Goal: Book appointment/travel/reservation

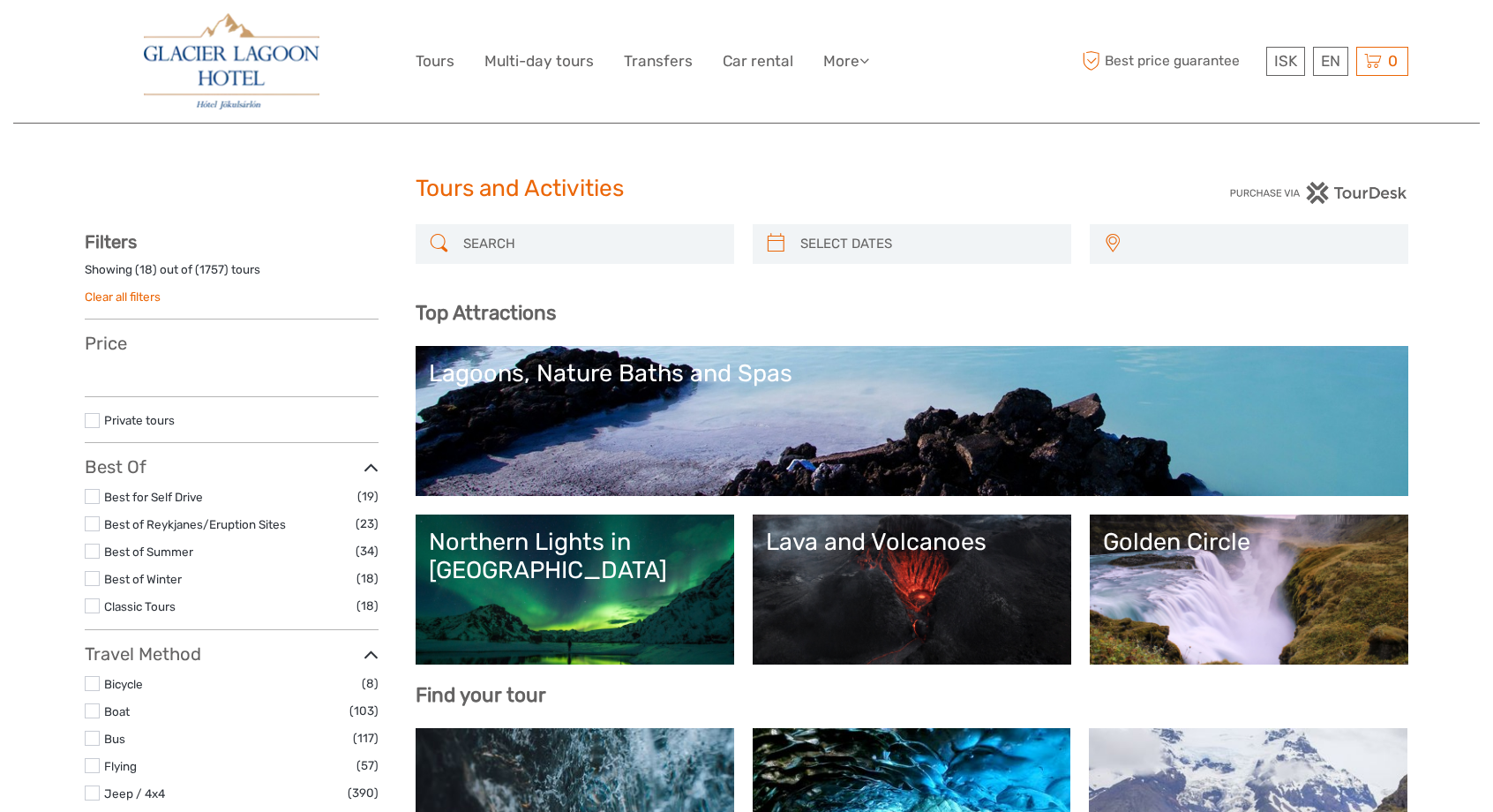
select select
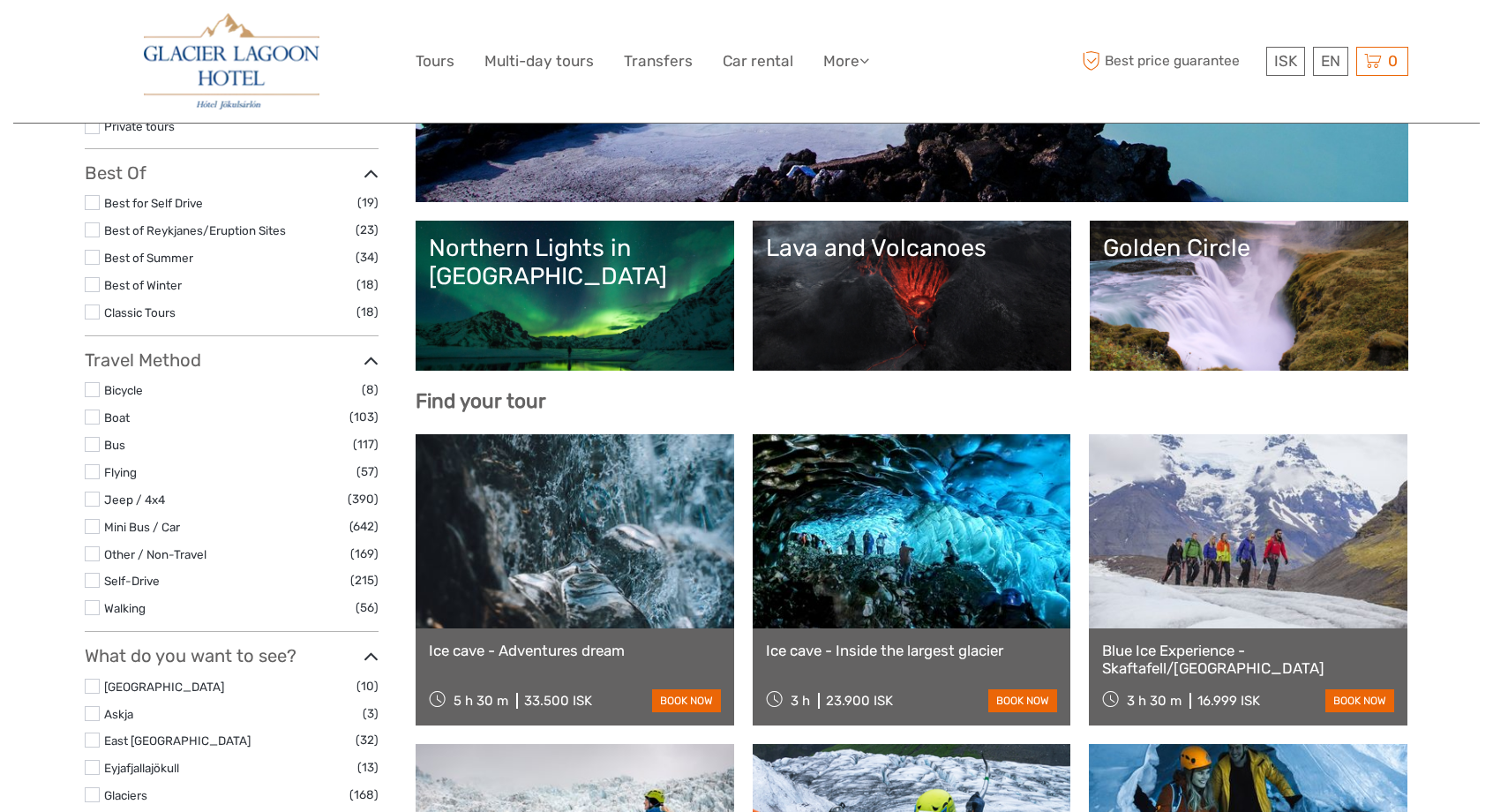
select select
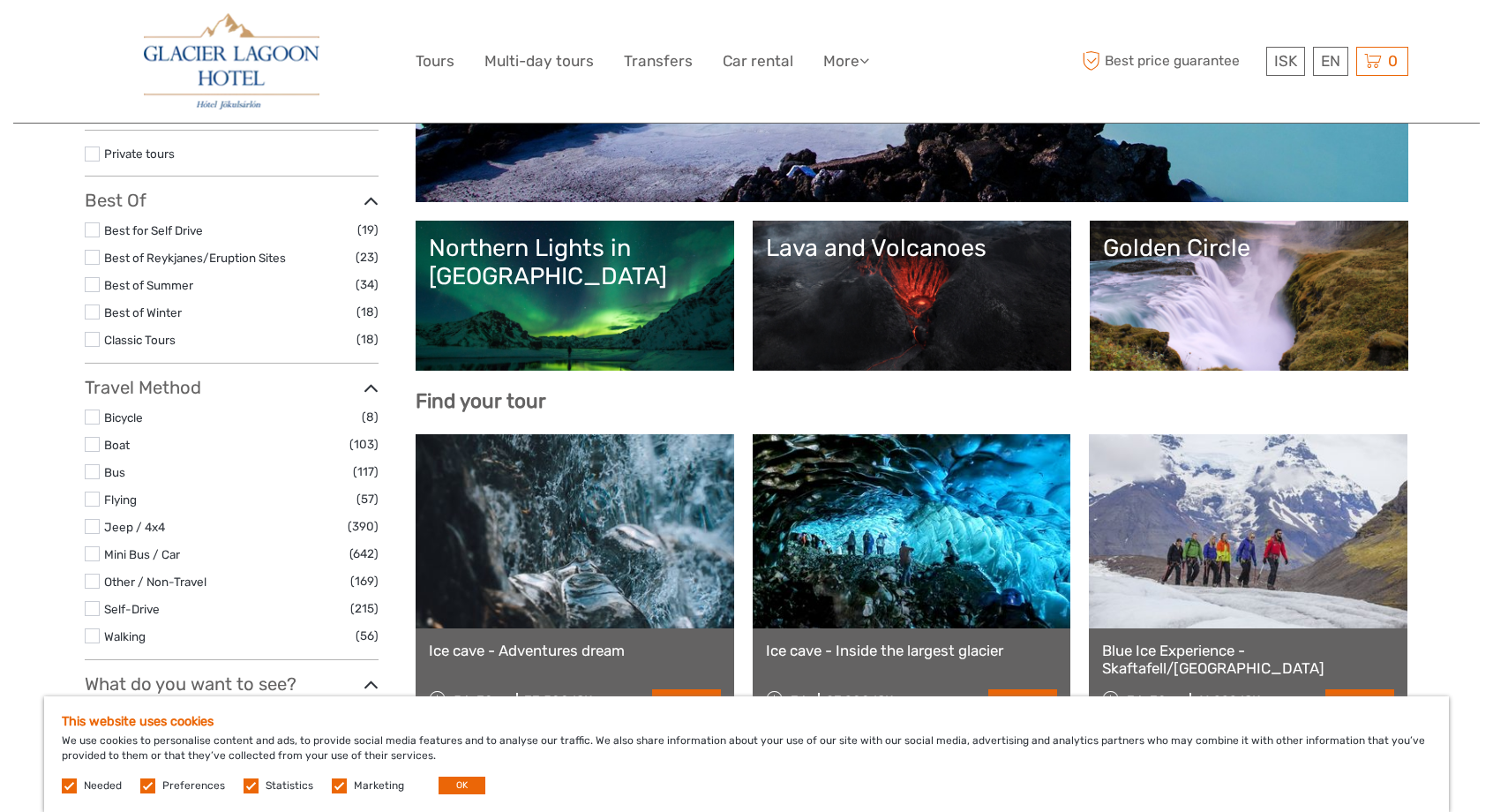
click at [623, 304] on link "Northern Lights in [GEOGRAPHIC_DATA]" at bounding box center [574, 295] width 292 height 124
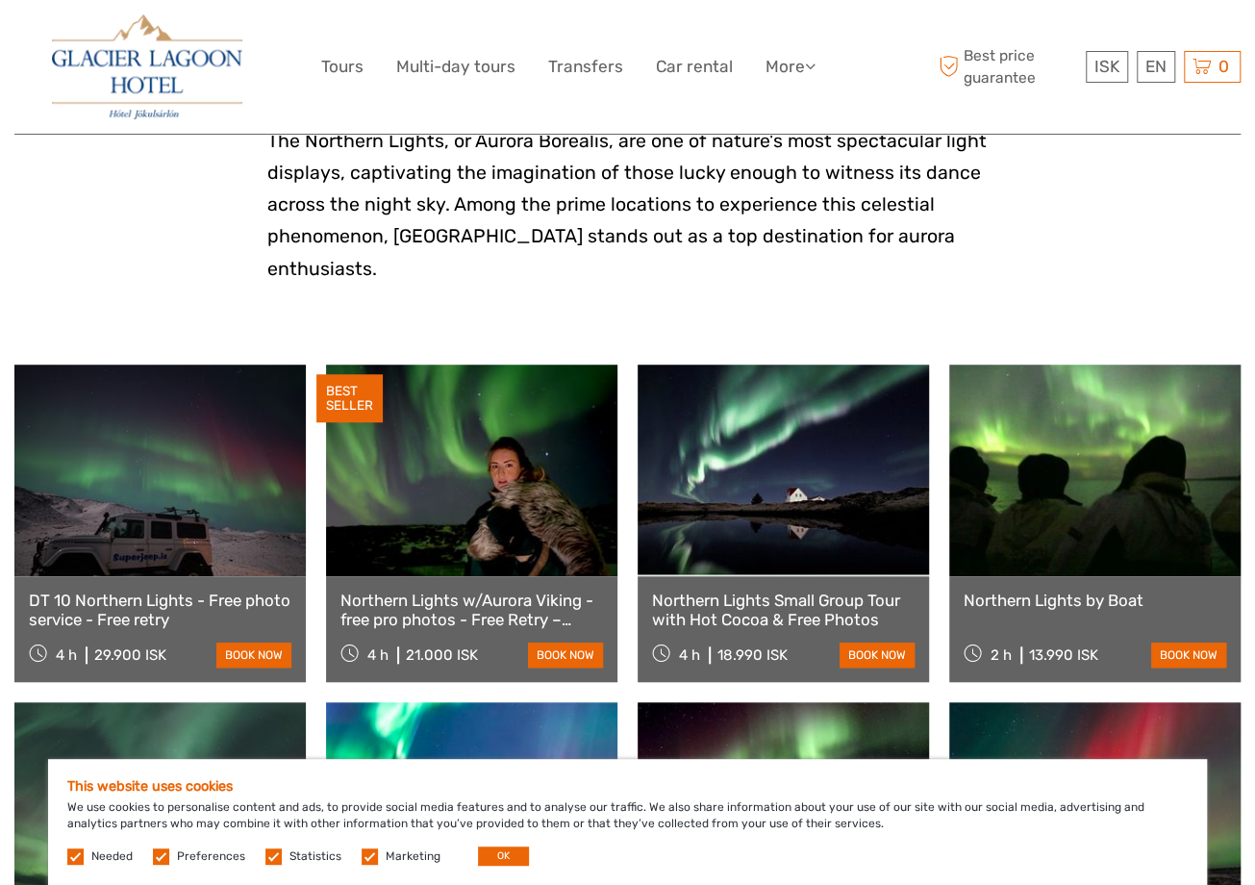
scroll to position [640, 0]
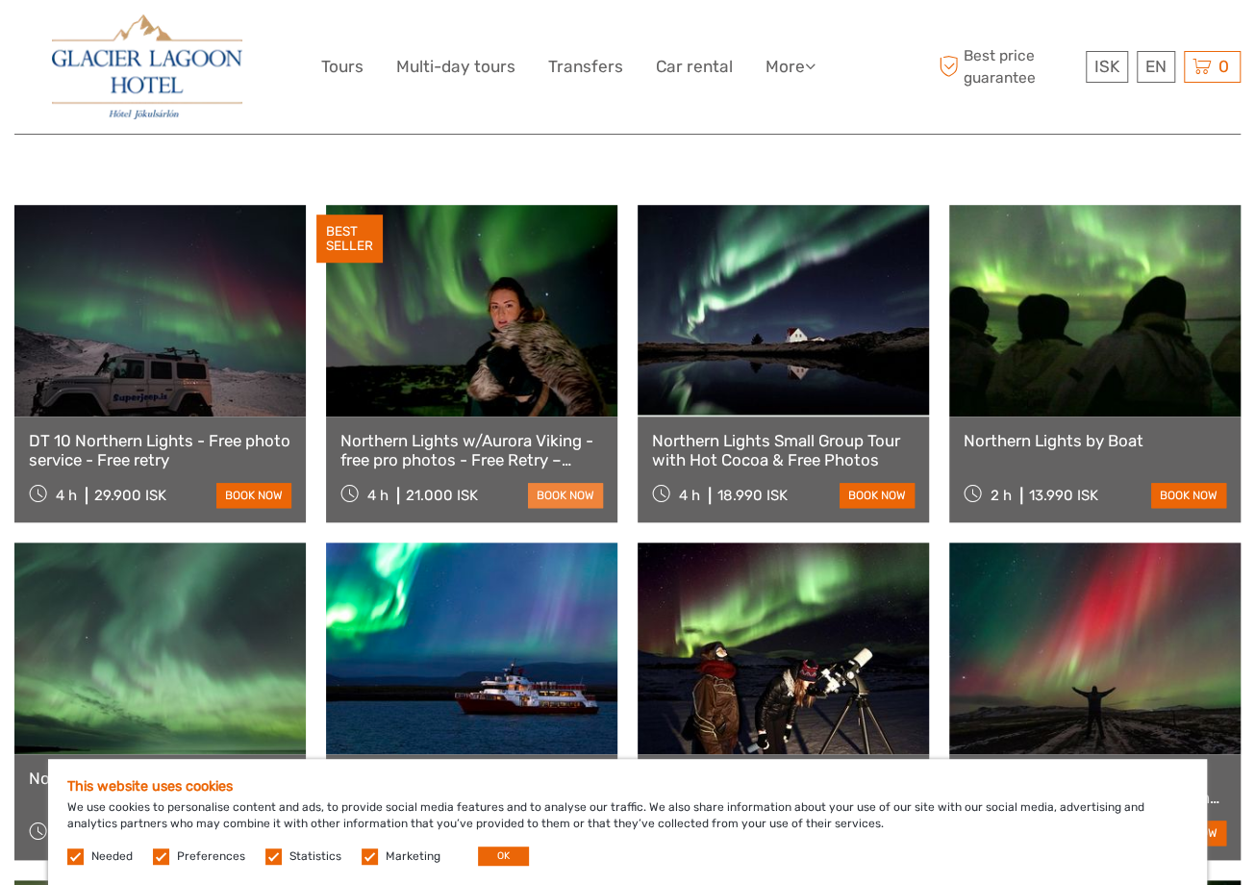
click at [565, 483] on link "book now" at bounding box center [565, 495] width 75 height 25
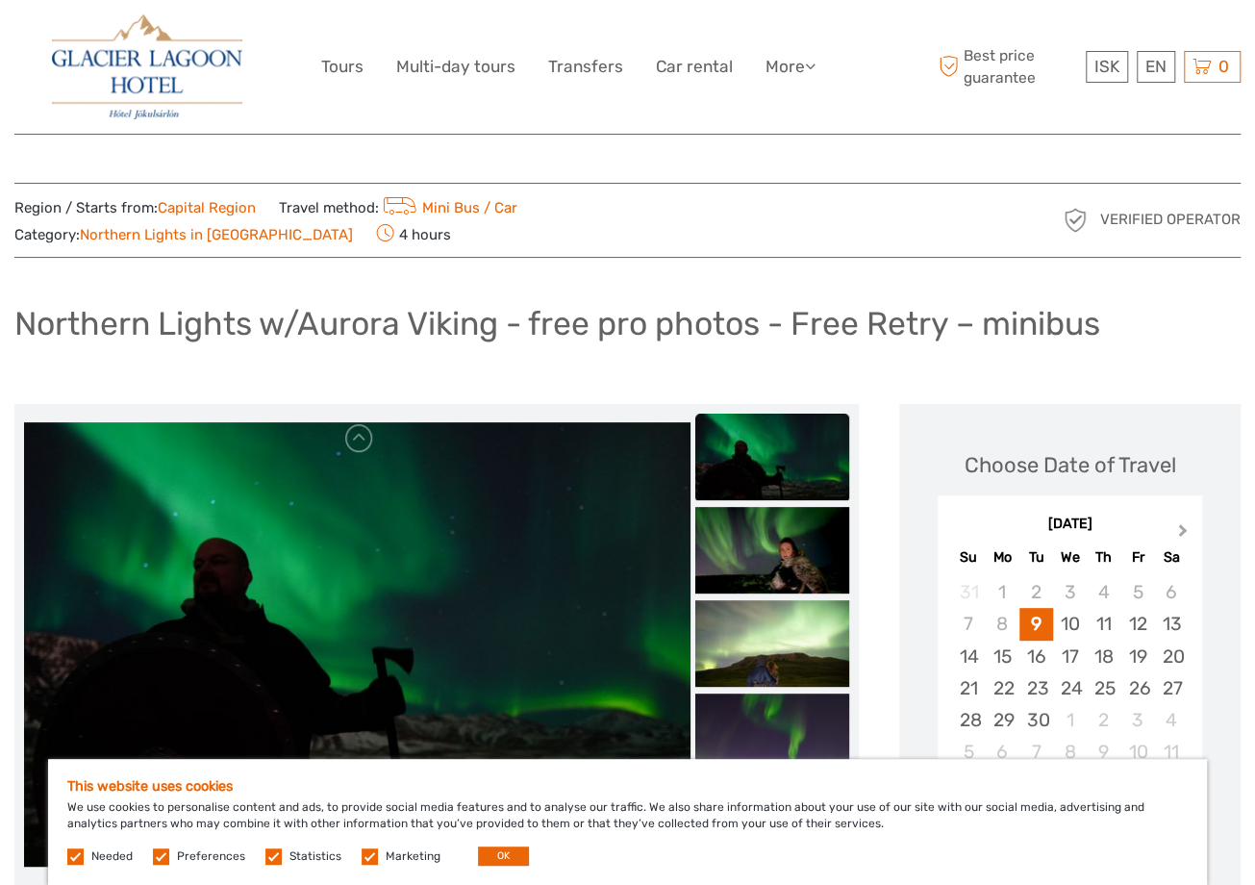
click at [1183, 527] on span "Next Month" at bounding box center [1183, 534] width 0 height 28
click at [1165, 584] on div "1" at bounding box center [1171, 592] width 34 height 32
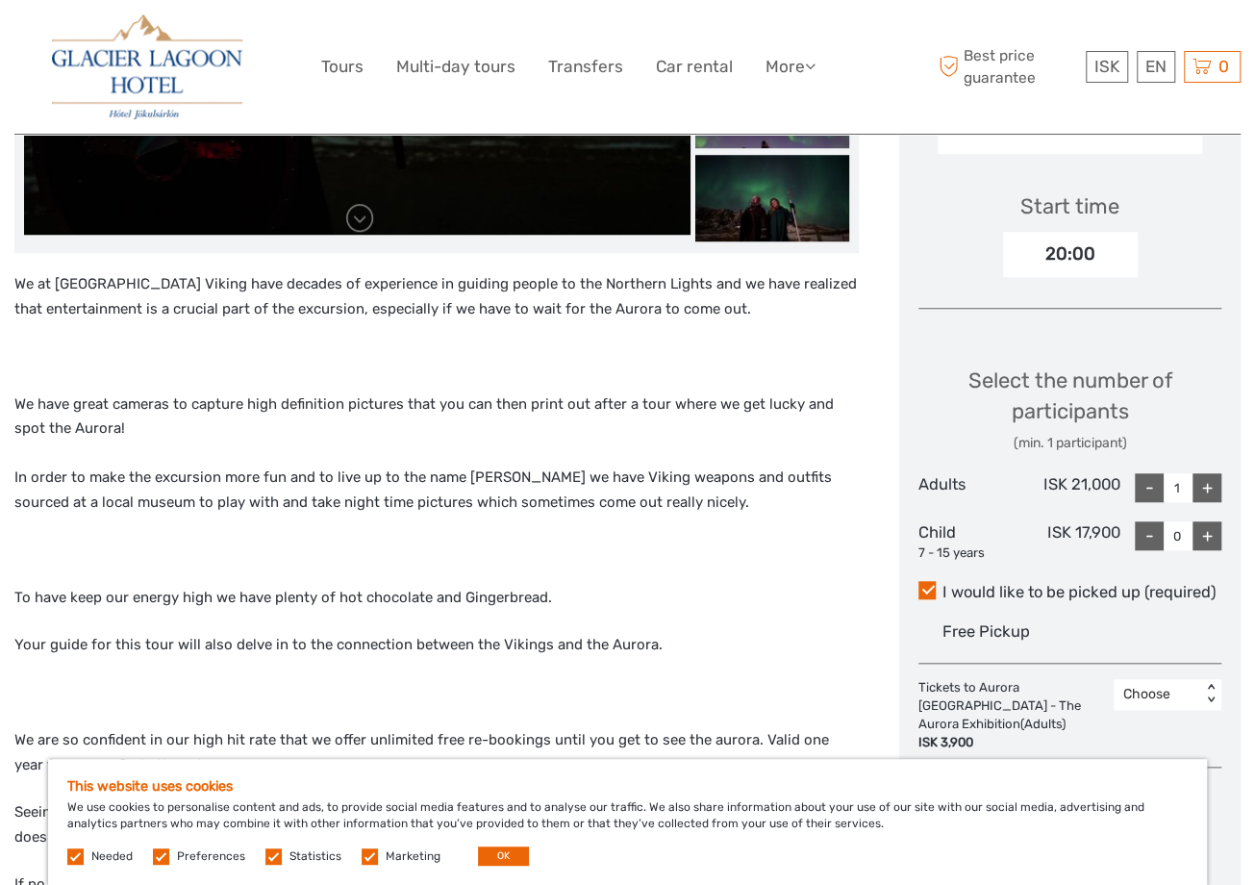
scroll to position [640, 0]
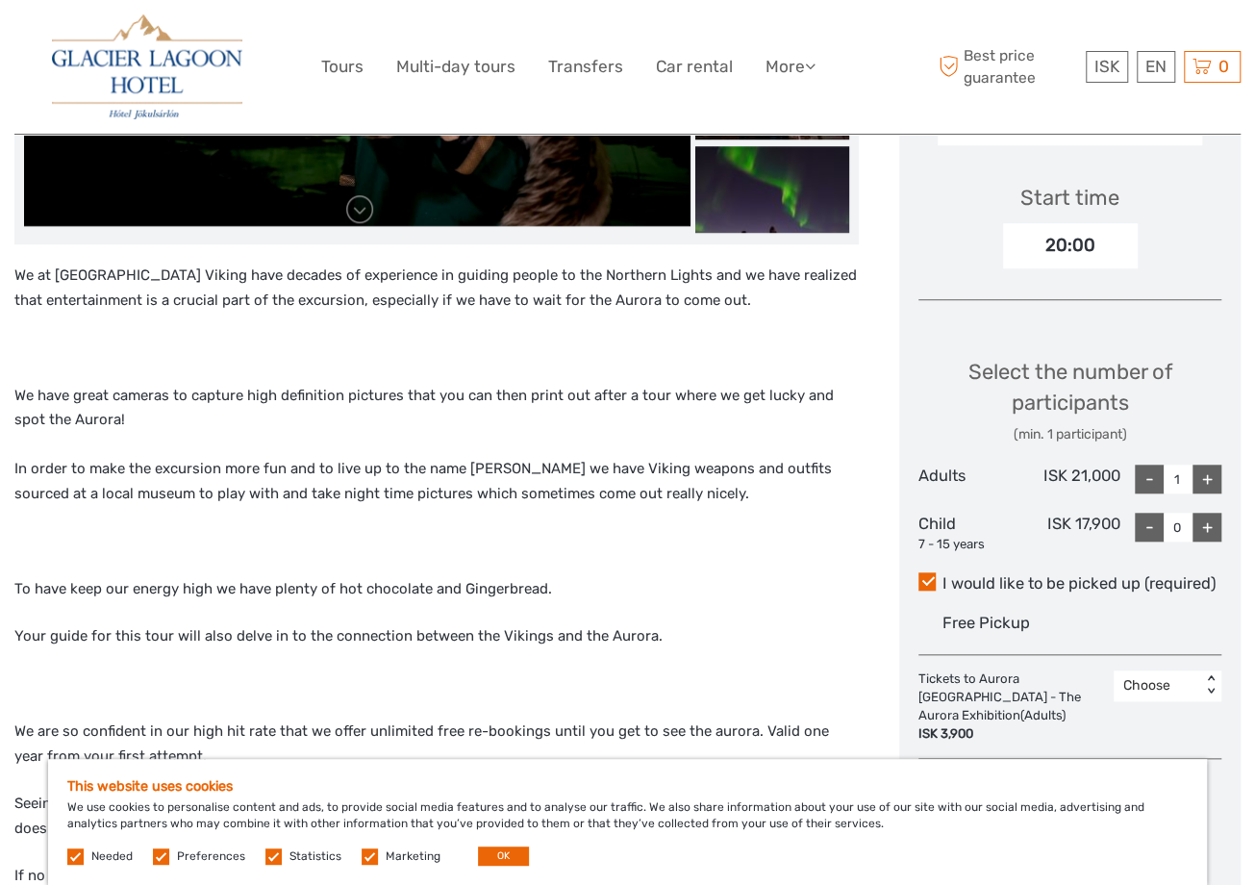
click at [1212, 478] on div "+" at bounding box center [1206, 478] width 29 height 29
click at [1207, 477] on div "+" at bounding box center [1206, 478] width 29 height 29
click at [1146, 475] on div "-" at bounding box center [1149, 478] width 29 height 29
type input "2"
click at [1210, 524] on div "+" at bounding box center [1206, 527] width 29 height 29
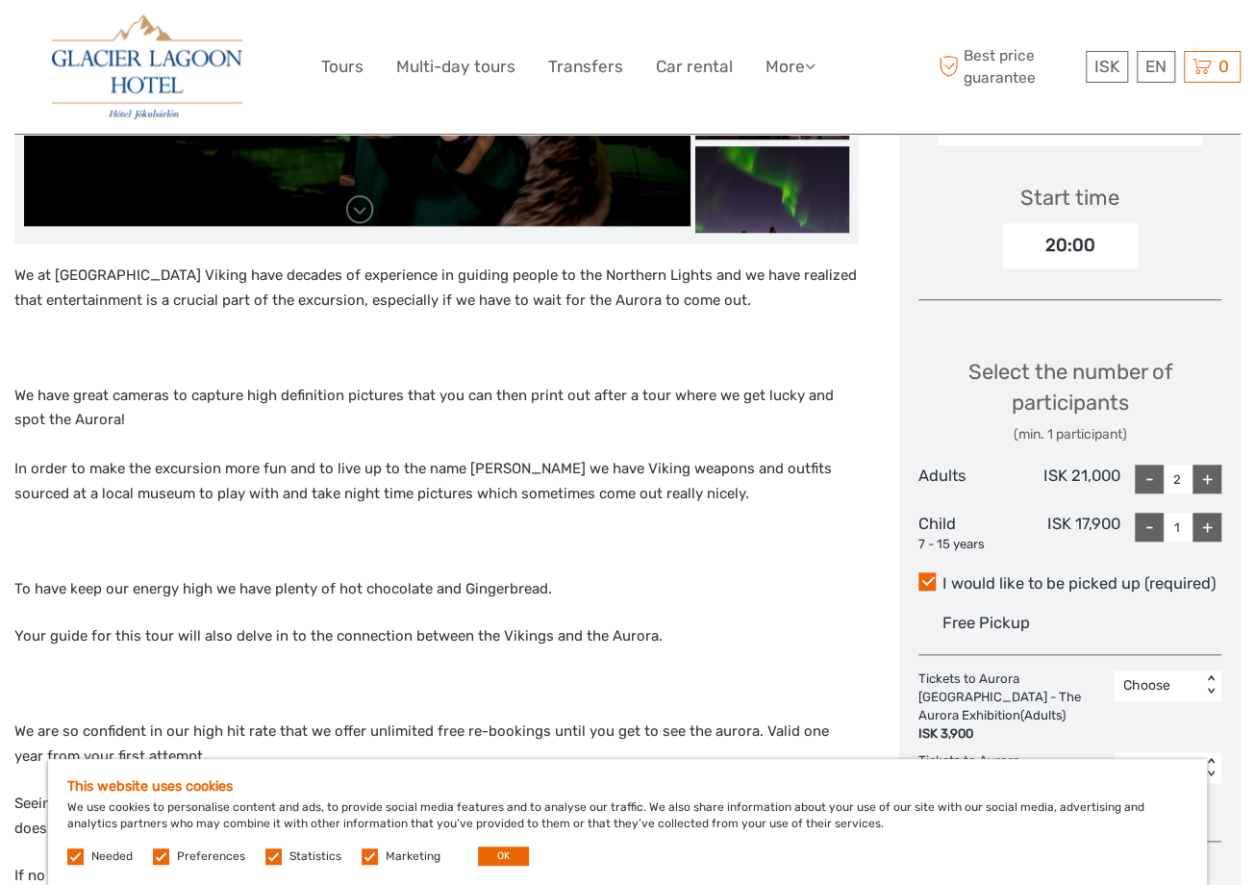
click at [1206, 526] on div "+" at bounding box center [1206, 527] width 29 height 29
type input "2"
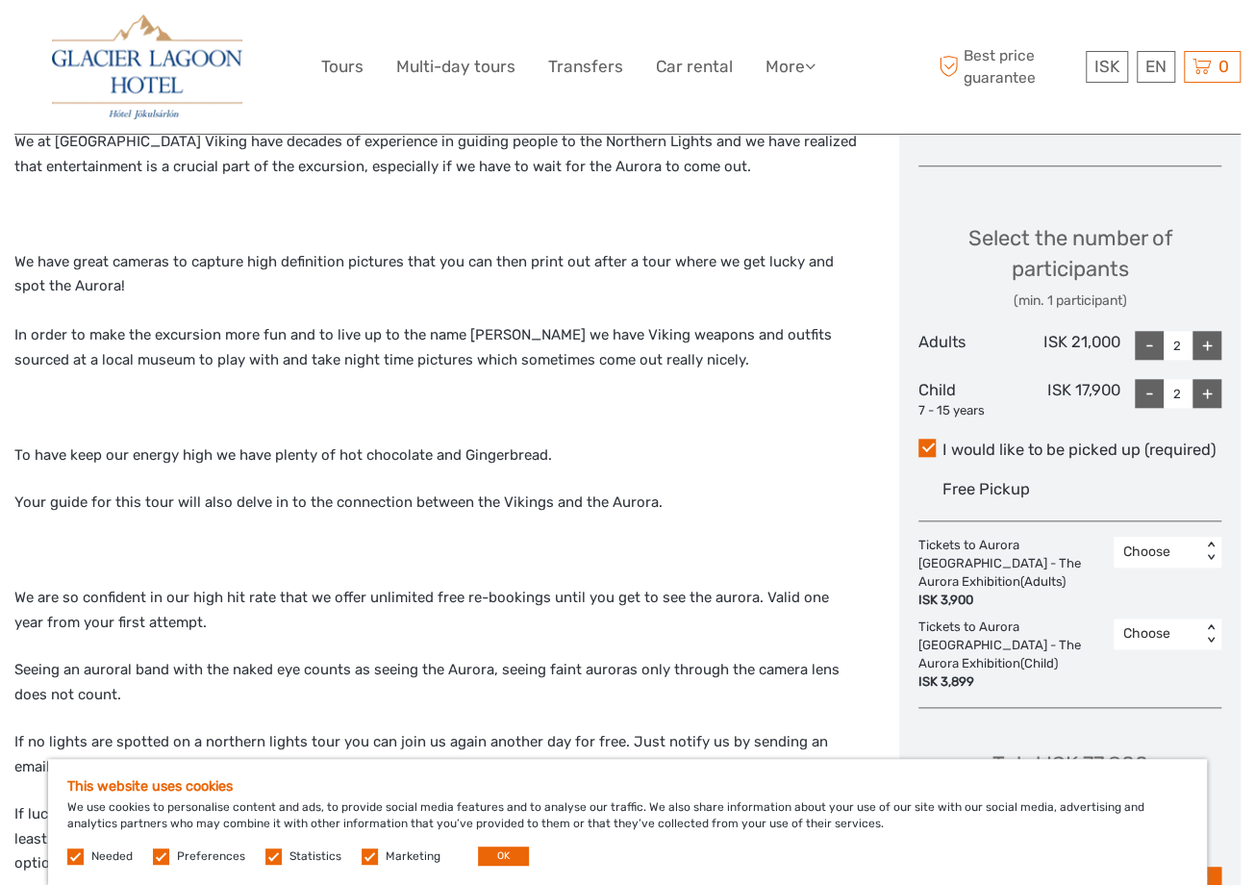
scroll to position [801, 0]
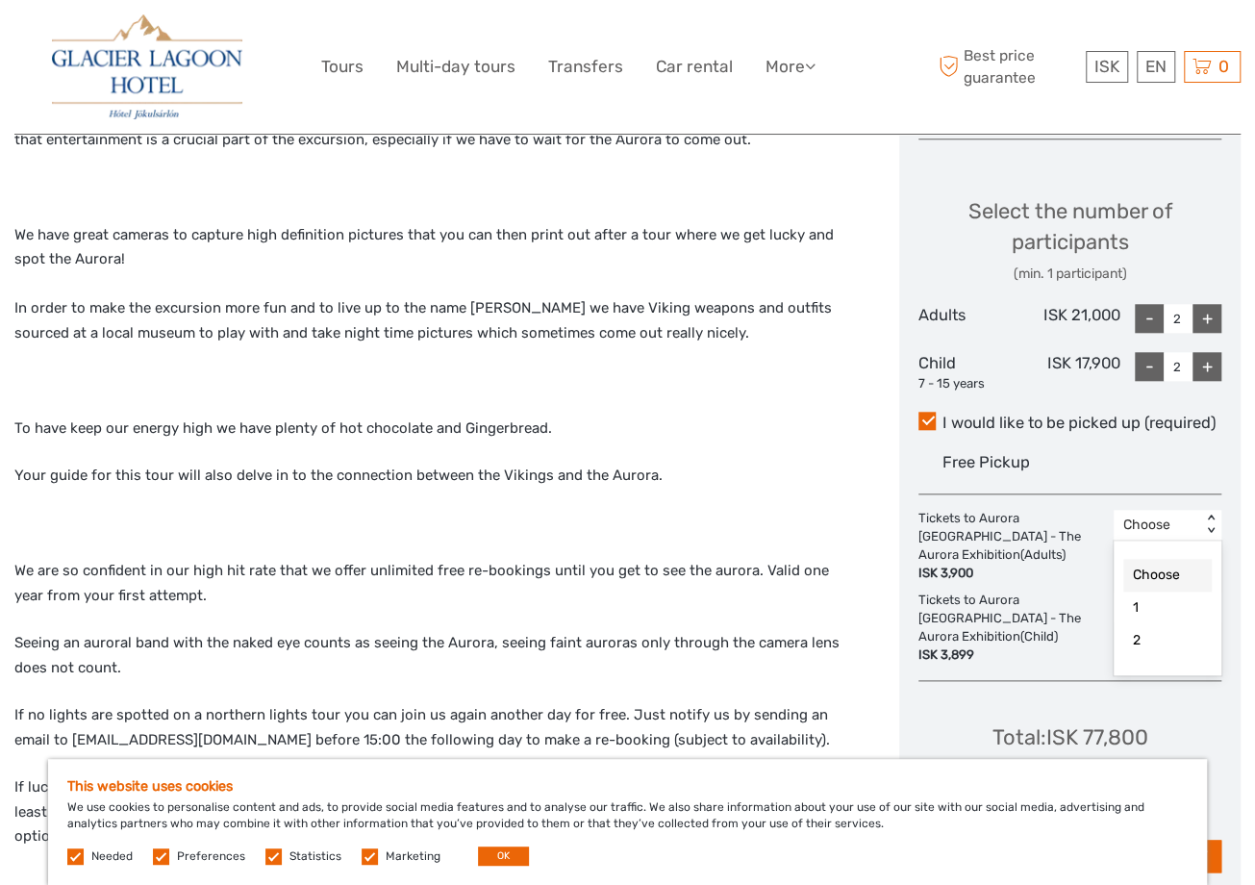
click at [1212, 514] on div "< >" at bounding box center [1211, 524] width 16 height 20
click at [1040, 534] on div "Tickets to Aurora Reykjavik - The Aurora Exhibition (Adults) ISK 3,900" at bounding box center [1015, 546] width 195 height 72
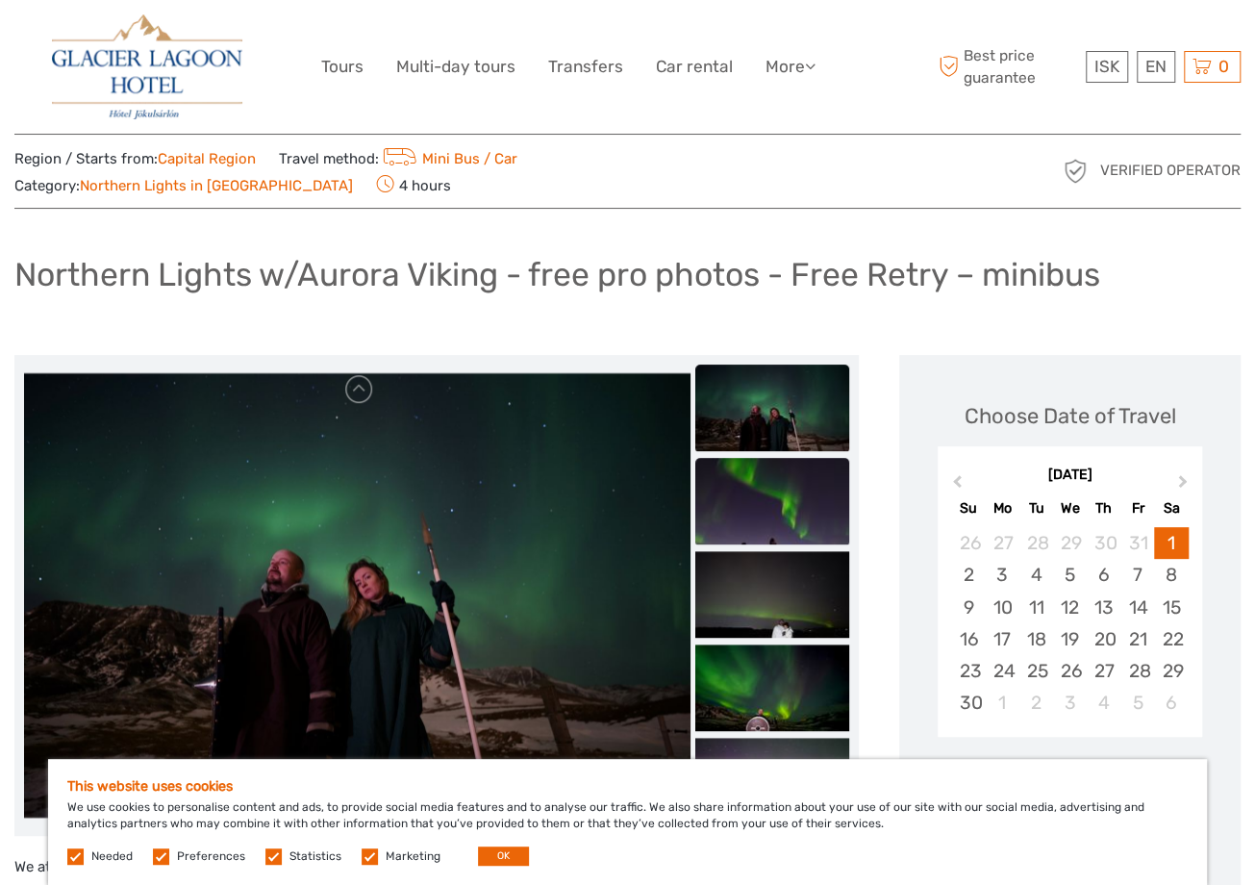
scroll to position [0, 0]
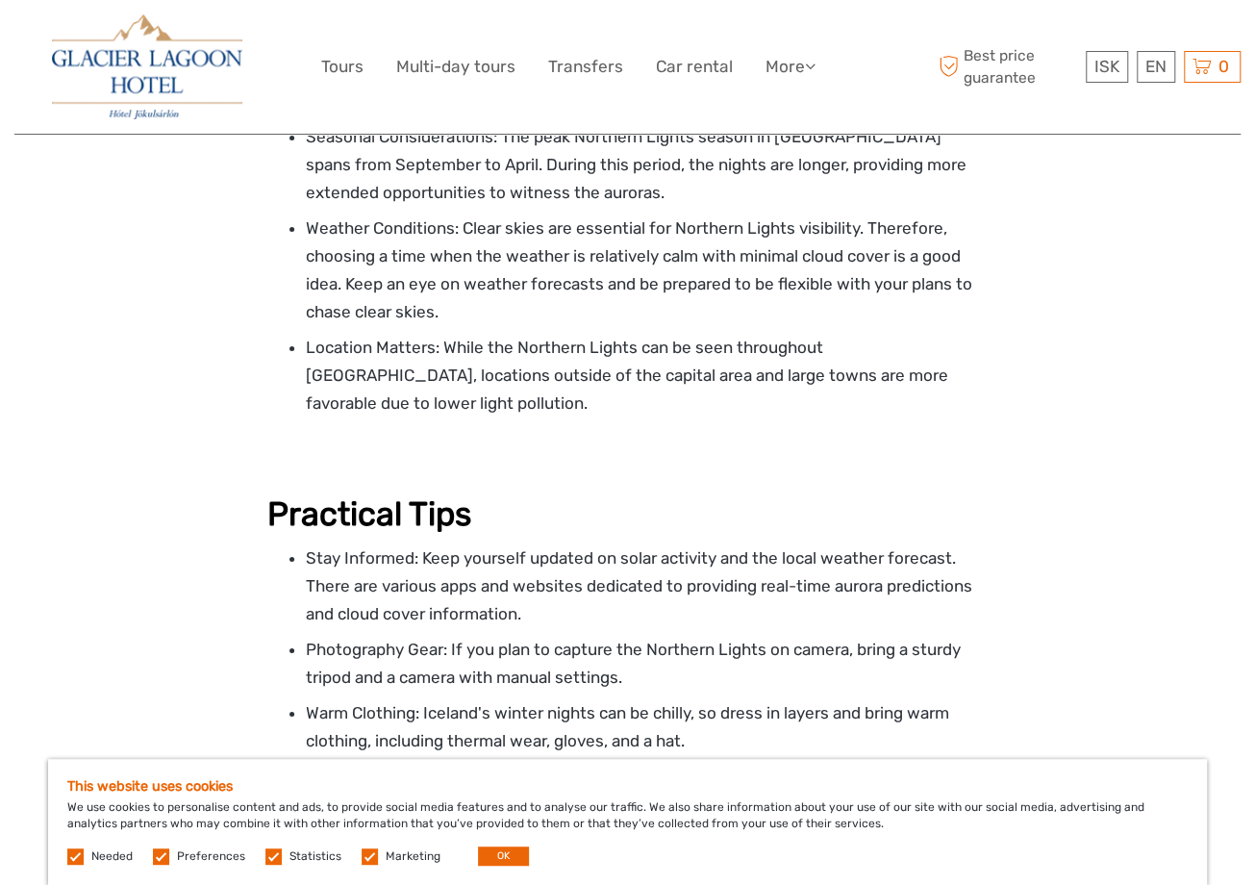
scroll to position [3366, 0]
